Goal: Task Accomplishment & Management: Manage account settings

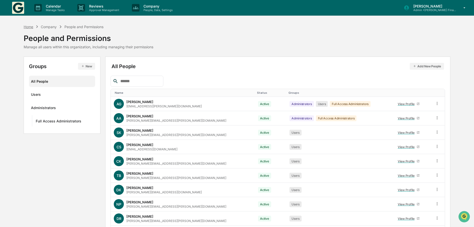
click at [28, 25] on div "Home" at bounding box center [29, 27] width 10 height 4
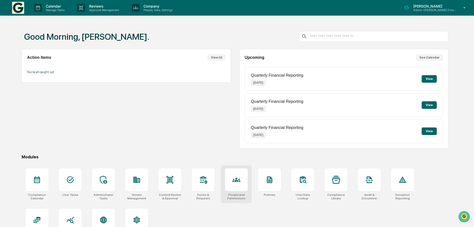
click at [234, 179] on icon at bounding box center [236, 180] width 8 height 4
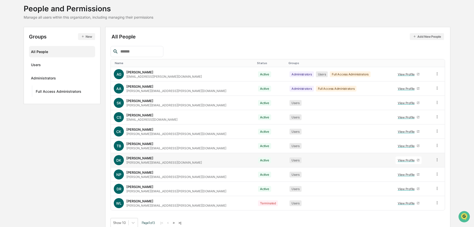
scroll to position [35, 0]
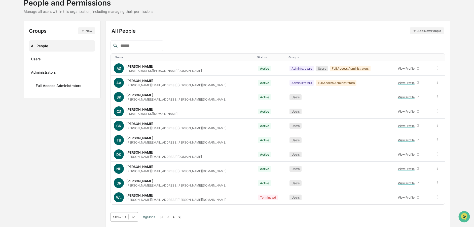
click at [135, 220] on body "Calendar Manage Tasks Reviews Approval Management Company People, Data, Setting…" at bounding box center [237, 96] width 474 height 263
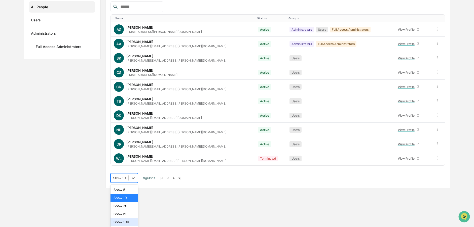
click at [129, 223] on div "Show 100" at bounding box center [123, 222] width 27 height 8
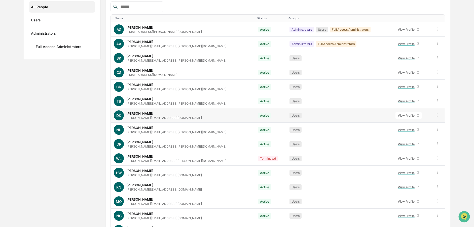
click at [436, 115] on icon at bounding box center [436, 114] width 1 height 3
click at [415, 133] on div "Change Status" at bounding box center [413, 133] width 43 height 6
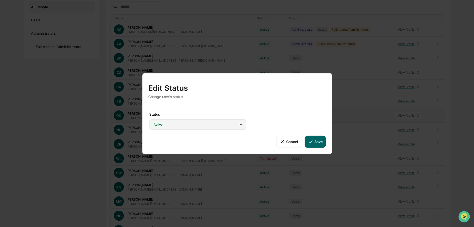
click at [176, 125] on div "Active" at bounding box center [197, 124] width 97 height 10
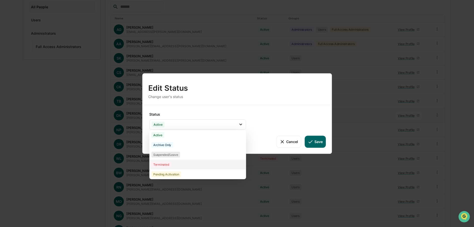
click at [164, 165] on div "Terminated" at bounding box center [161, 164] width 20 height 6
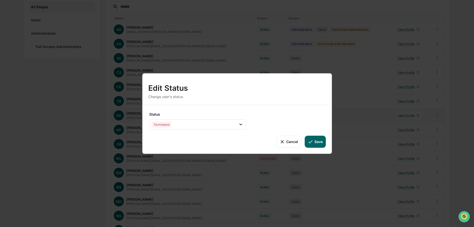
click at [319, 140] on button "Save" at bounding box center [315, 142] width 21 height 12
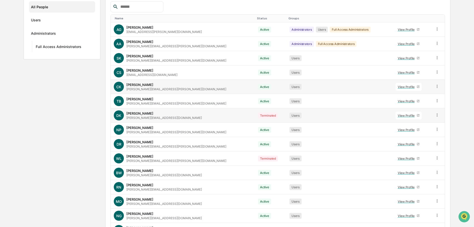
click at [434, 86] on icon at bounding box center [436, 86] width 5 height 5
click at [415, 105] on div "Change Status" at bounding box center [413, 105] width 43 height 6
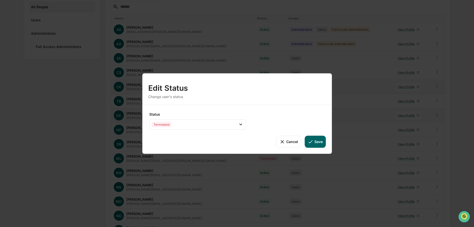
click at [317, 143] on button "Save" at bounding box center [315, 142] width 21 height 12
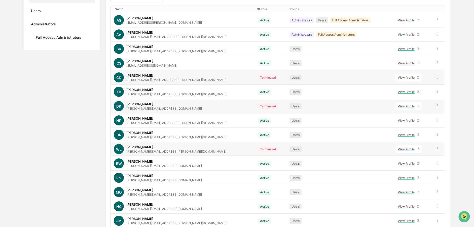
scroll to position [96, 0]
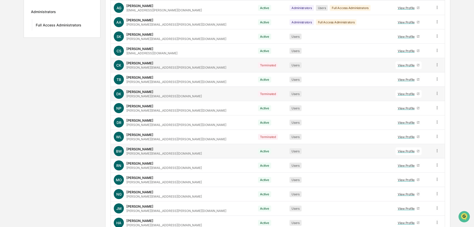
click at [436, 151] on icon at bounding box center [436, 150] width 1 height 3
click at [418, 179] on div "Change Name/Email" at bounding box center [413, 179] width 43 height 6
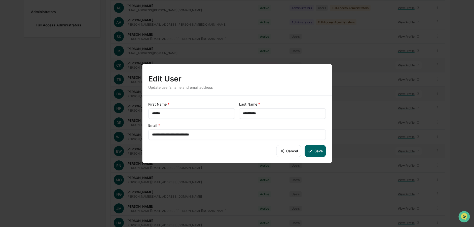
click at [189, 136] on input "**********" at bounding box center [237, 134] width 170 height 5
click at [321, 150] on button "Save" at bounding box center [315, 151] width 21 height 12
type input "**********"
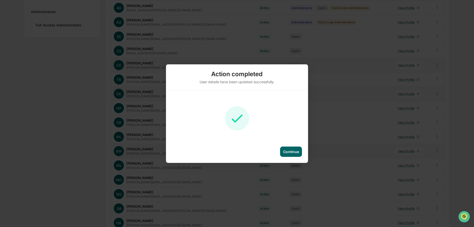
click at [296, 153] on div "Continue" at bounding box center [291, 152] width 16 height 4
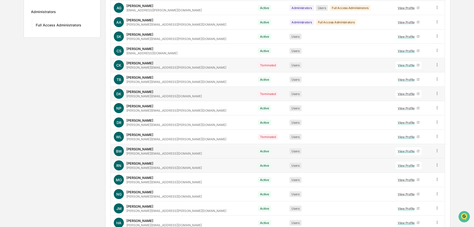
click at [434, 165] on icon at bounding box center [436, 165] width 5 height 5
click at [407, 194] on div "Change Name/Email" at bounding box center [413, 193] width 43 height 6
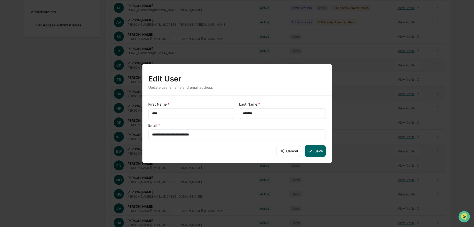
drag, startPoint x: 189, startPoint y: 135, endPoint x: 220, endPoint y: 129, distance: 31.7
click at [191, 135] on input "**********" at bounding box center [237, 134] width 170 height 5
click at [321, 150] on button "Save" at bounding box center [315, 151] width 21 height 12
type input "**********"
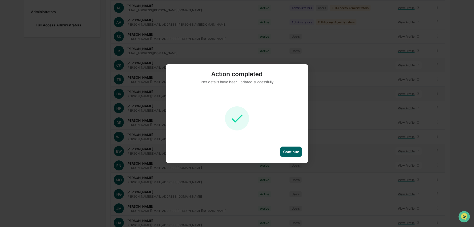
click at [293, 152] on div "Continue" at bounding box center [291, 152] width 16 height 4
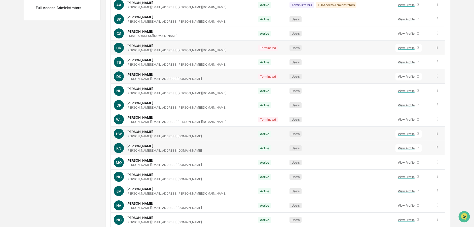
scroll to position [121, 0]
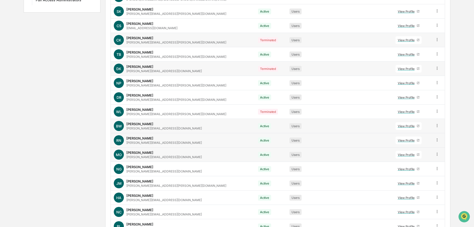
click at [435, 154] on icon at bounding box center [436, 154] width 5 height 5
click at [417, 181] on div "Change Name/Email" at bounding box center [413, 183] width 43 height 6
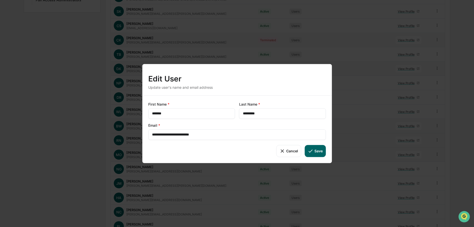
click at [191, 135] on input "**********" at bounding box center [237, 134] width 170 height 5
click at [316, 150] on button "Save" at bounding box center [315, 151] width 21 height 12
type input "**********"
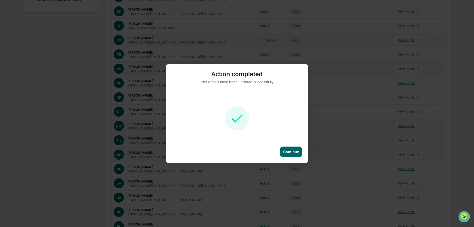
click at [293, 151] on div "Continue" at bounding box center [291, 152] width 16 height 4
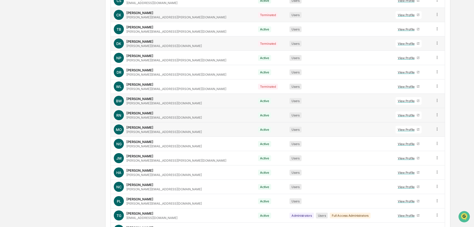
scroll to position [172, 0]
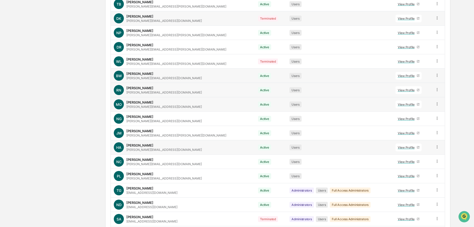
click at [435, 148] on icon at bounding box center [436, 147] width 5 height 5
click at [423, 177] on div "Change Name/Email" at bounding box center [413, 175] width 43 height 6
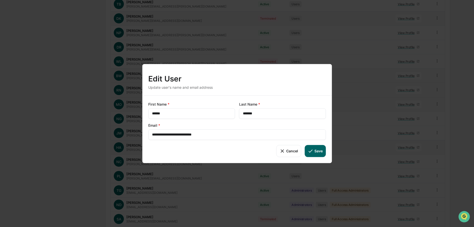
click at [194, 134] on input "**********" at bounding box center [237, 134] width 170 height 5
click at [322, 152] on button "Save" at bounding box center [315, 151] width 21 height 12
type input "**********"
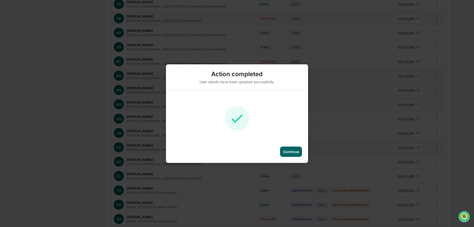
click at [298, 152] on div "Continue" at bounding box center [291, 152] width 16 height 4
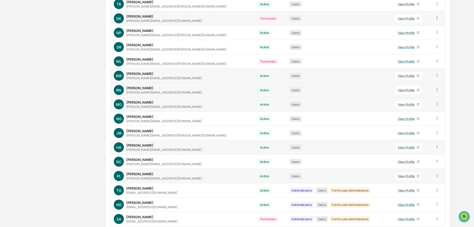
click at [434, 177] on icon at bounding box center [436, 175] width 5 height 5
click at [417, 205] on div "Change Name/Email" at bounding box center [413, 204] width 43 height 6
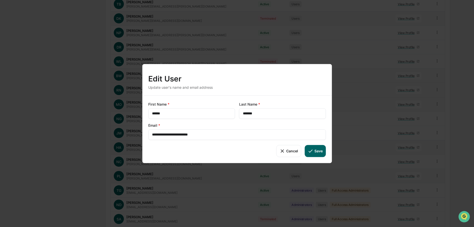
drag, startPoint x: 192, startPoint y: 135, endPoint x: 267, endPoint y: 129, distance: 75.9
click at [192, 135] on input "**********" at bounding box center [237, 134] width 170 height 5
click at [318, 152] on button "Save" at bounding box center [315, 151] width 21 height 12
type input "**********"
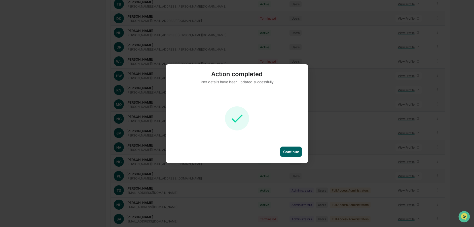
click at [296, 153] on div "Continue" at bounding box center [291, 152] width 16 height 4
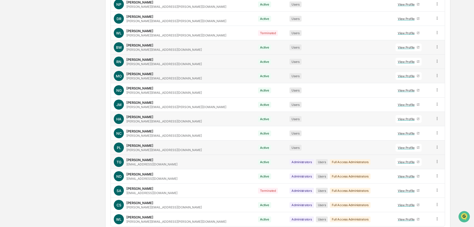
scroll to position [222, 0]
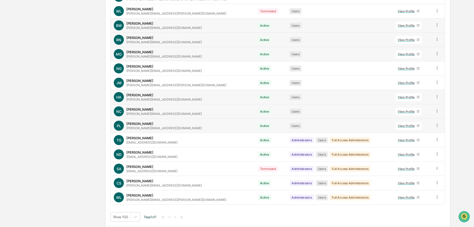
click at [435, 112] on icon at bounding box center [436, 111] width 5 height 5
click at [422, 140] on div "Change Name/Email" at bounding box center [413, 139] width 43 height 6
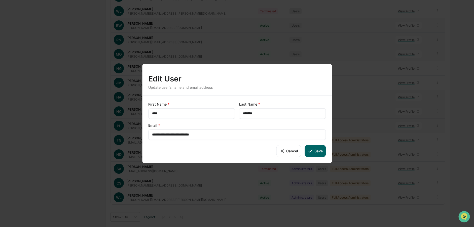
click at [190, 134] on input "**********" at bounding box center [237, 134] width 170 height 5
click at [314, 150] on button "Save" at bounding box center [315, 151] width 21 height 12
type input "**********"
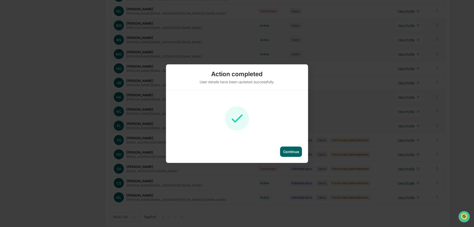
click at [294, 151] on div "Continue" at bounding box center [291, 152] width 16 height 4
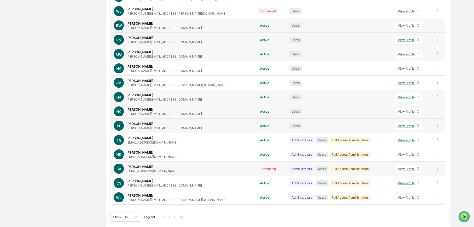
click at [436, 168] on icon at bounding box center [436, 168] width 5 height 5
click at [397, 167] on div "View Profile" at bounding box center [406, 169] width 19 height 4
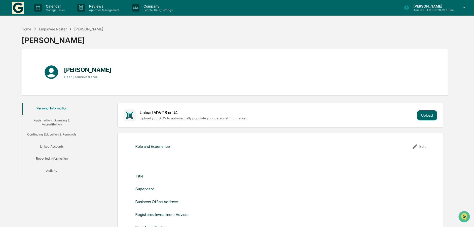
click at [29, 28] on div "Home" at bounding box center [27, 29] width 10 height 4
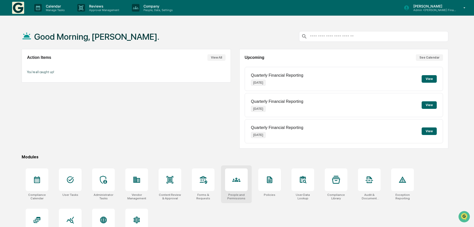
click at [240, 177] on icon at bounding box center [236, 180] width 8 height 8
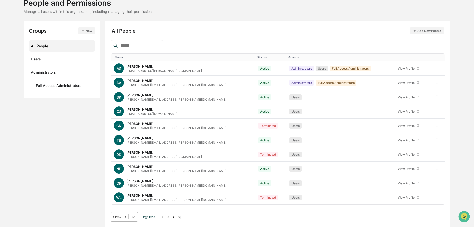
scroll to position [74, 0]
click at [129, 217] on body "Calendar Manage Tasks Reviews Approval Management Company People, Data, Setting…" at bounding box center [237, 96] width 474 height 263
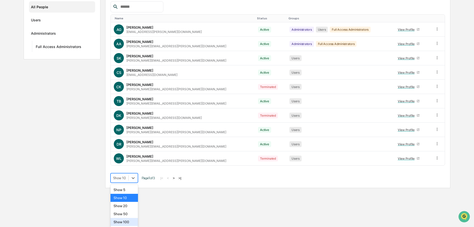
click at [128, 221] on div "Show 100" at bounding box center [123, 222] width 27 height 8
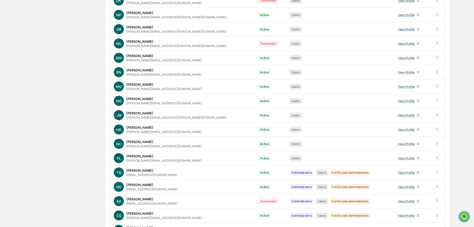
scroll to position [222, 0]
